Goal: Go to known website: Access a specific website the user already knows

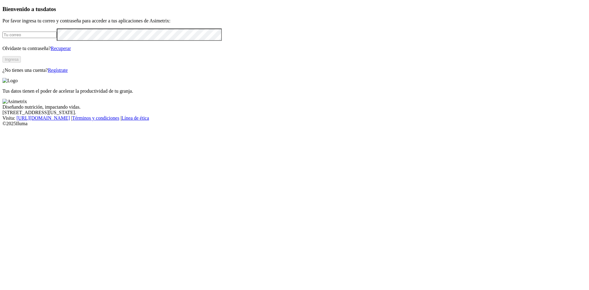
type input "[EMAIL_ADDRESS][DOMAIN_NAME]"
click at [21, 63] on button "Ingresa" at bounding box center [11, 59] width 18 height 6
